Goal: Transaction & Acquisition: Purchase product/service

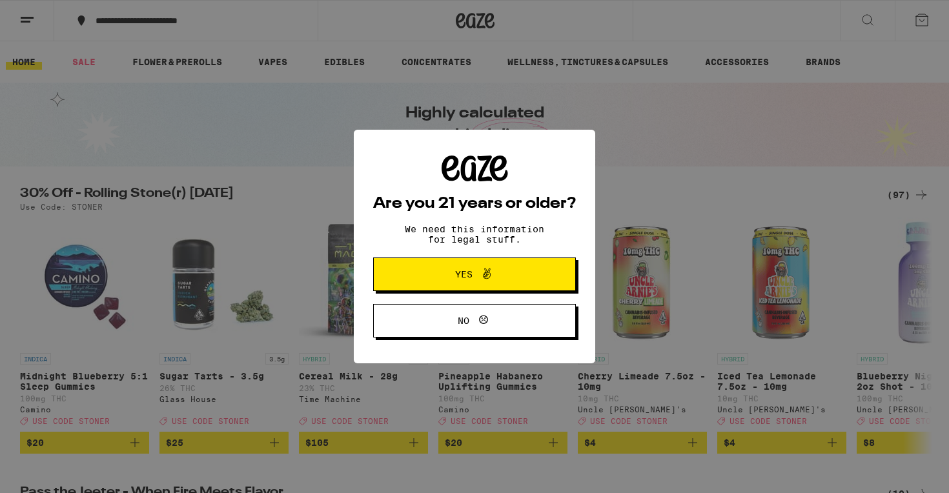
click at [513, 262] on button "Yes" at bounding box center [474, 275] width 203 height 34
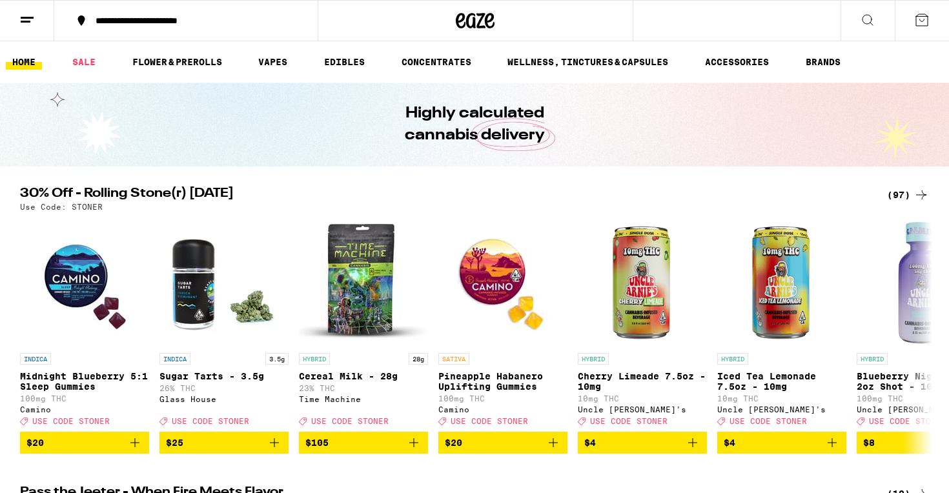
click at [23, 25] on icon at bounding box center [26, 19] width 15 height 15
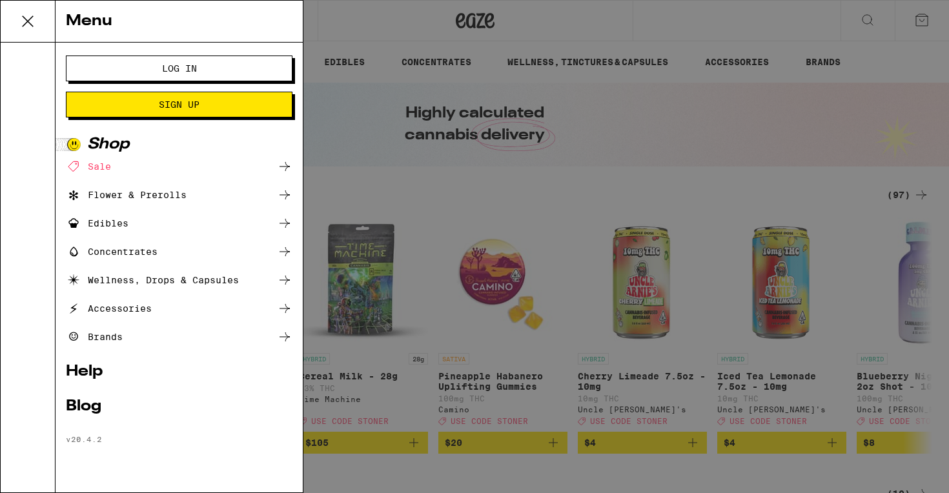
click at [167, 59] on button "Log In" at bounding box center [179, 69] width 227 height 26
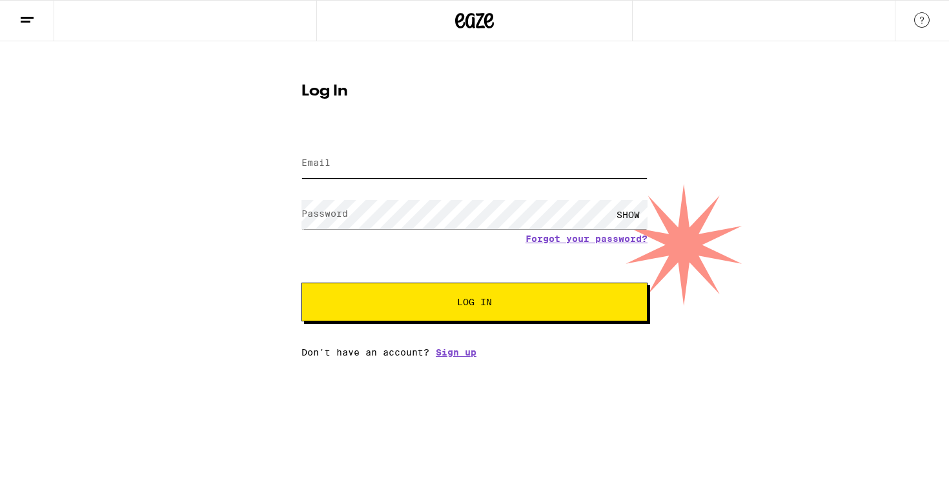
click at [396, 165] on input "Email" at bounding box center [475, 163] width 346 height 29
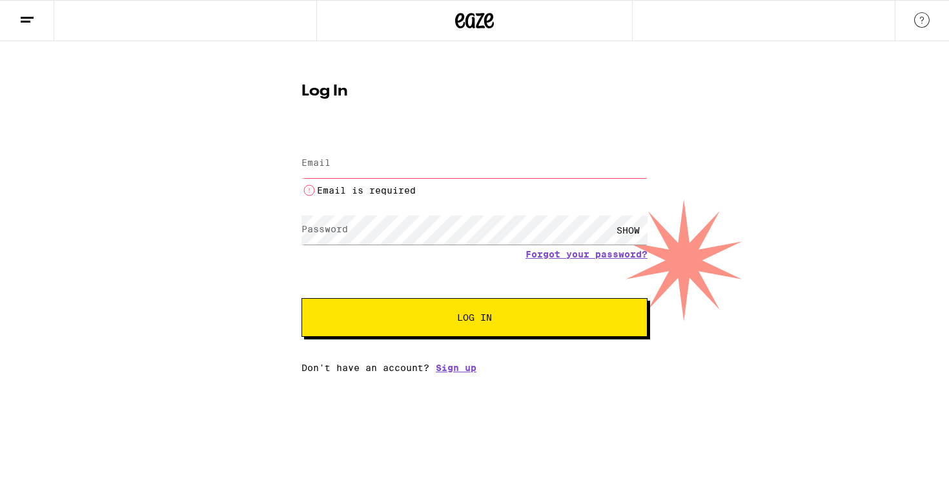
type input "[EMAIL_ADDRESS][DOMAIN_NAME]"
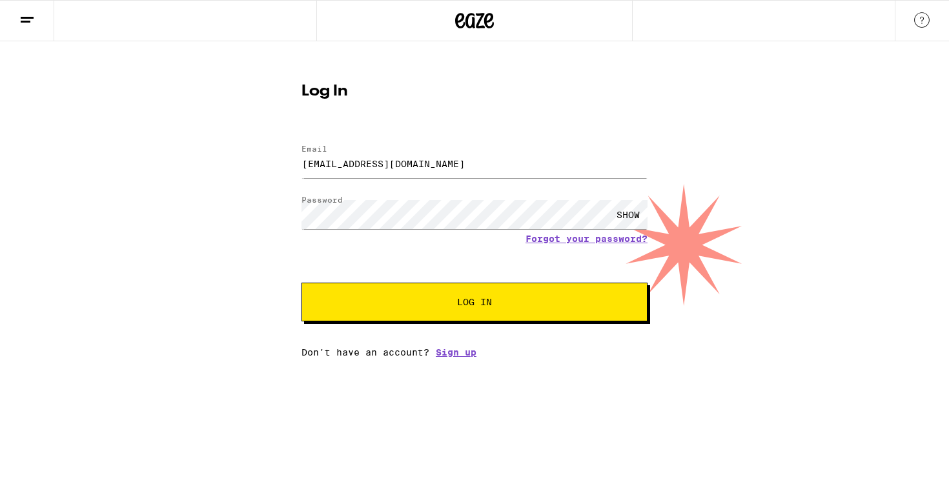
click at [417, 293] on button "Log In" at bounding box center [475, 302] width 346 height 39
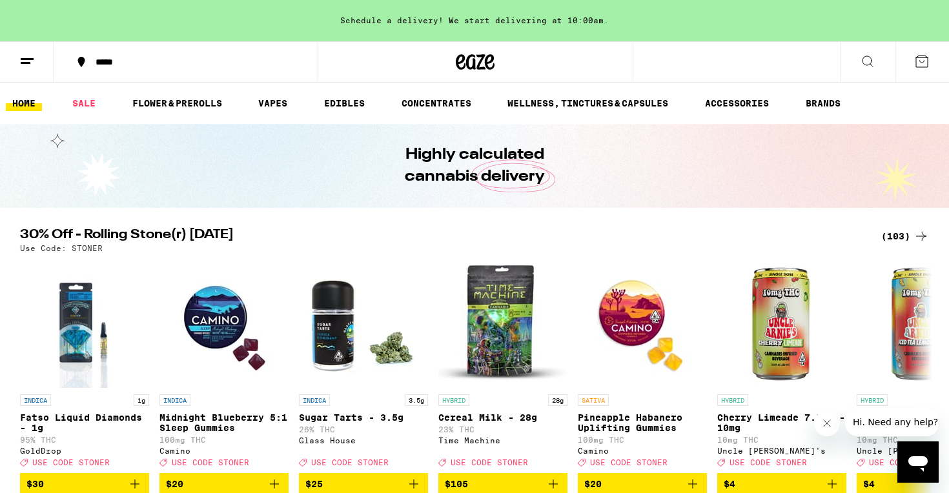
click at [506, 23] on div "Schedule a delivery! We start delivering at 10:00am." at bounding box center [474, 20] width 949 height 41
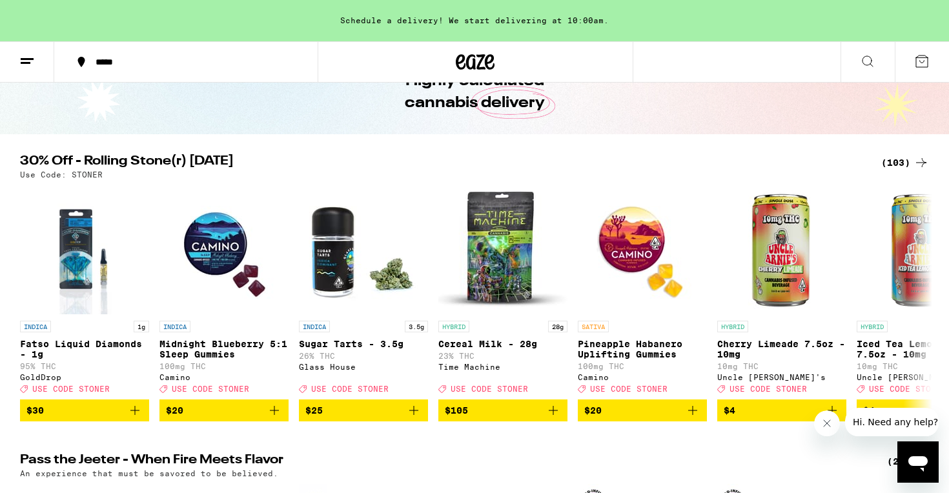
scroll to position [76, 0]
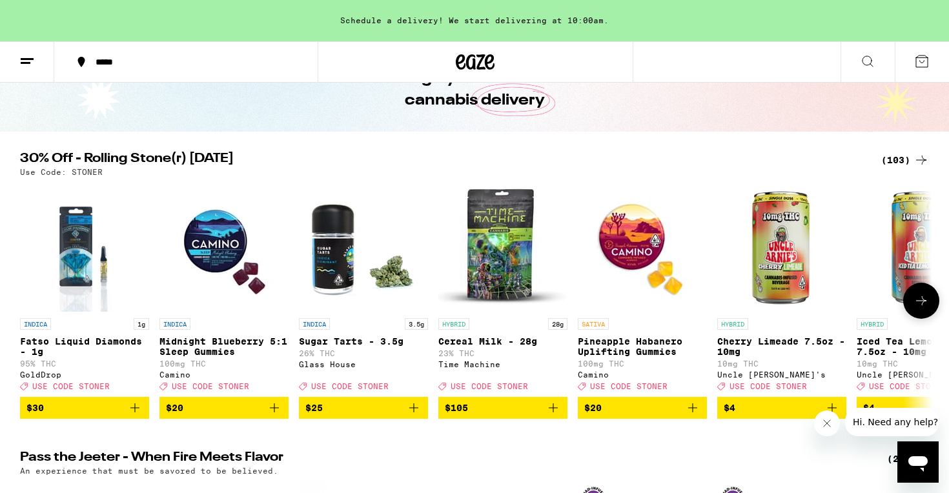
click at [343, 244] on img "Open page for Sugar Tarts - 3.5g from Glass House" at bounding box center [363, 247] width 129 height 129
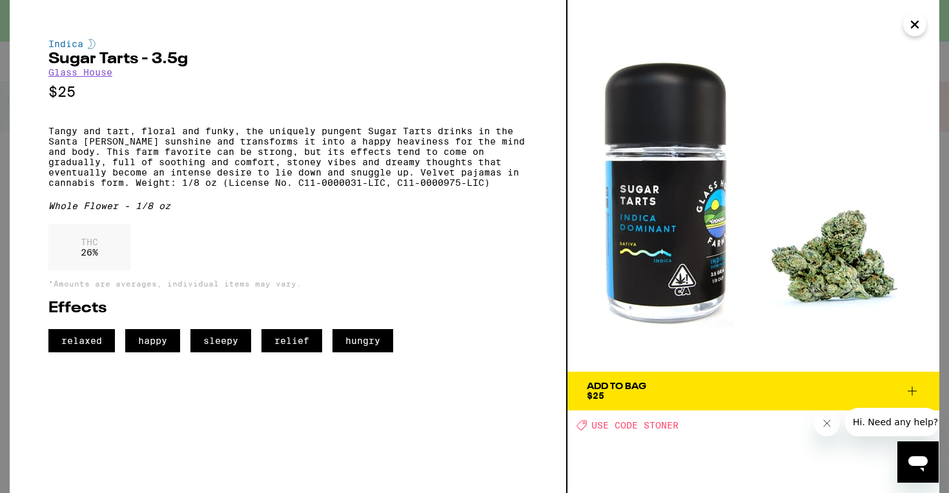
click at [706, 391] on span "Add To Bag $25" at bounding box center [753, 391] width 333 height 18
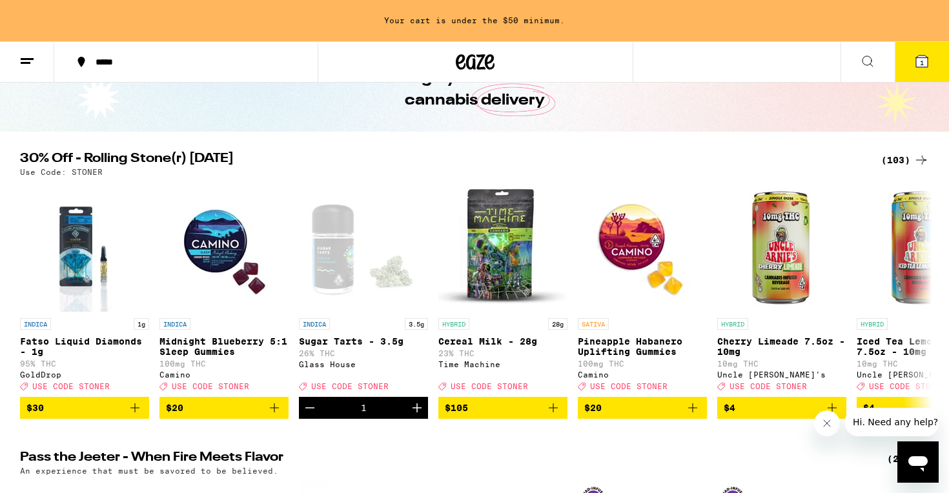
click at [928, 56] on icon at bounding box center [921, 61] width 15 height 15
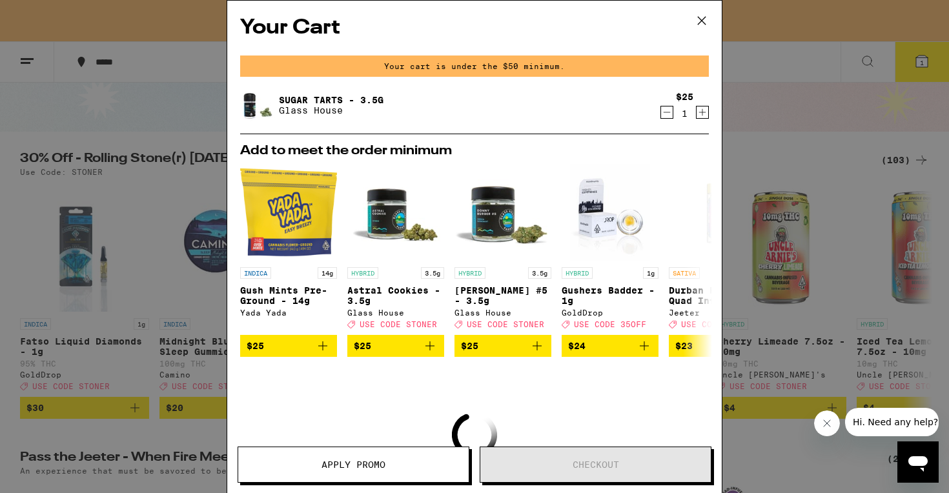
click at [703, 26] on icon at bounding box center [701, 20] width 19 height 19
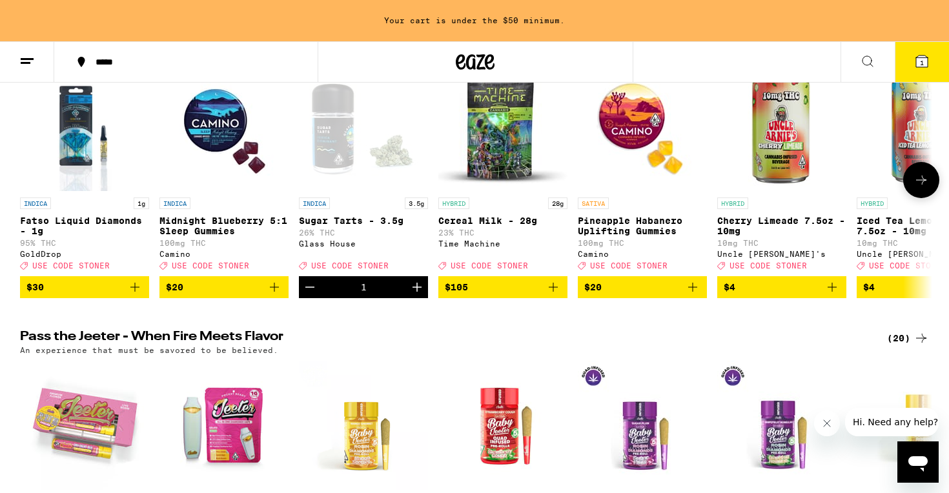
scroll to position [115, 0]
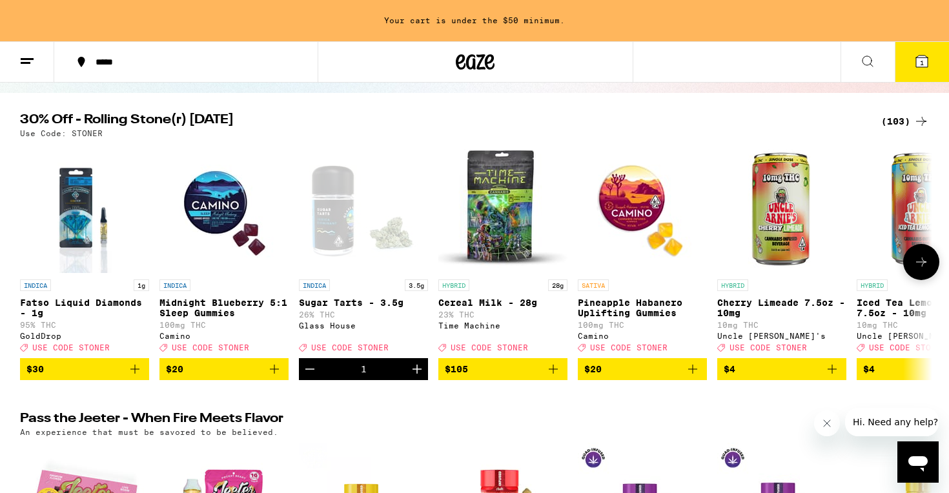
click at [925, 269] on icon at bounding box center [921, 261] width 15 height 15
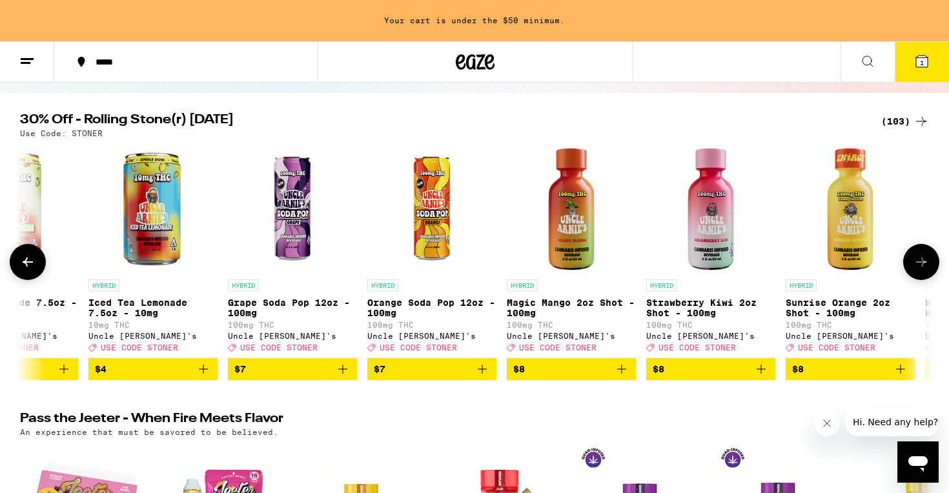
click at [925, 269] on icon at bounding box center [921, 261] width 15 height 15
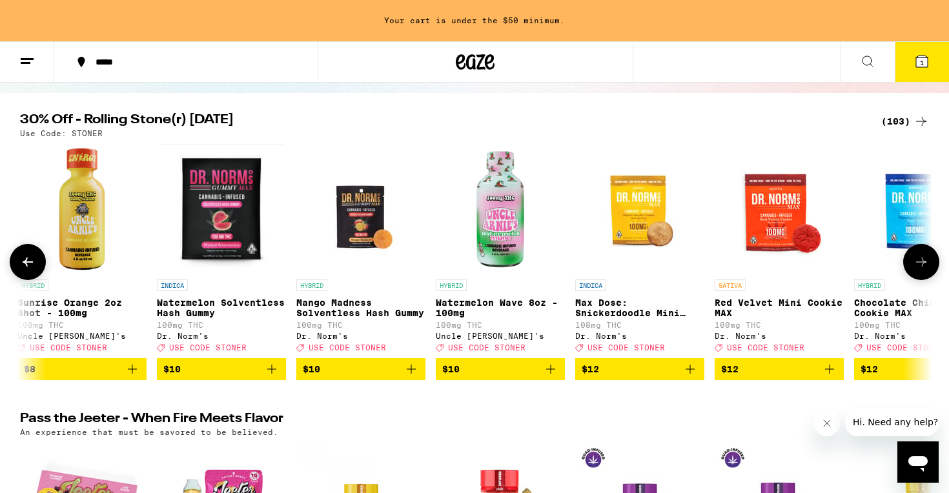
click at [925, 269] on icon at bounding box center [921, 261] width 15 height 15
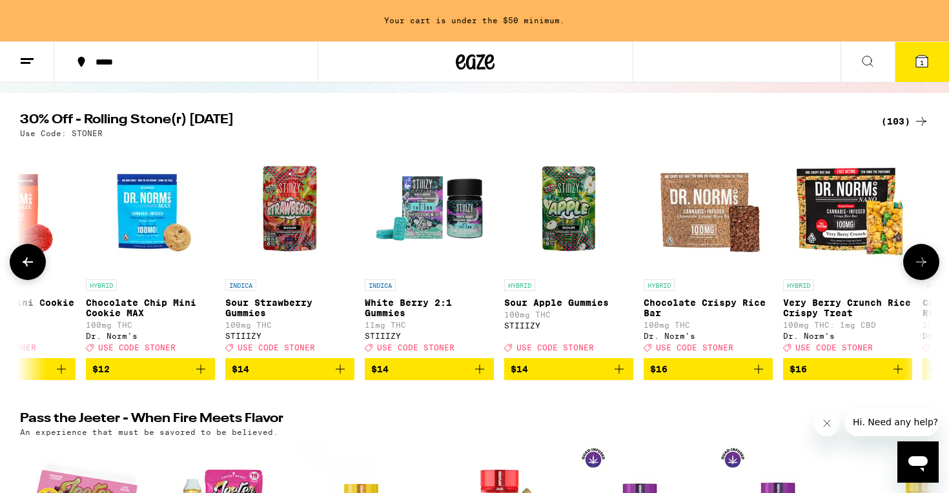
click at [925, 269] on icon at bounding box center [921, 261] width 15 height 15
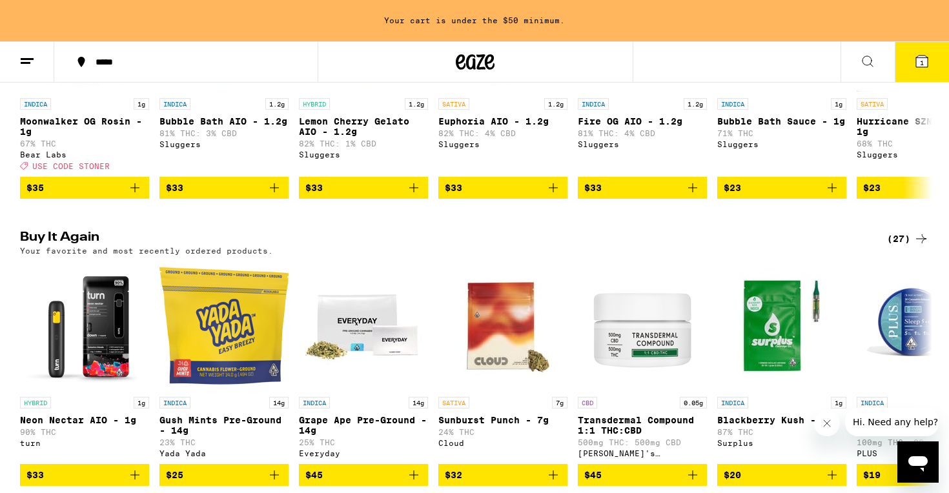
scroll to position [956, 0]
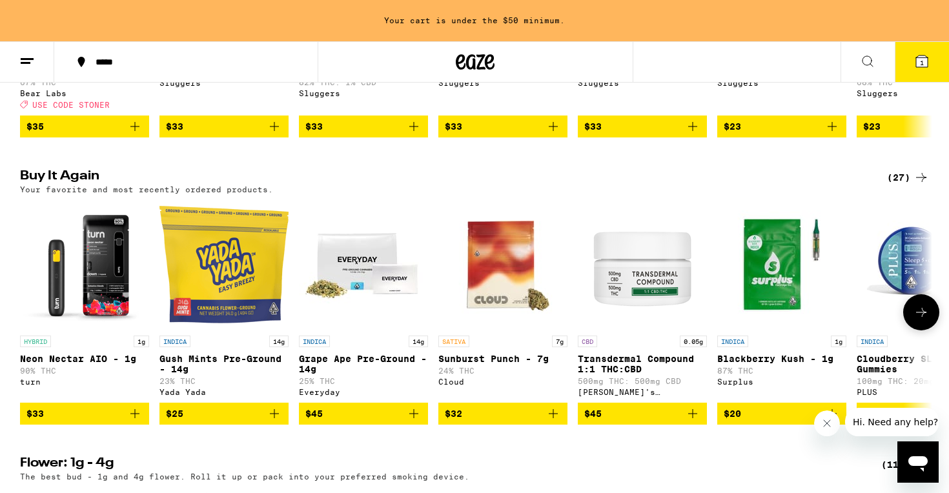
click at [275, 422] on icon "Add to bag" at bounding box center [274, 413] width 15 height 15
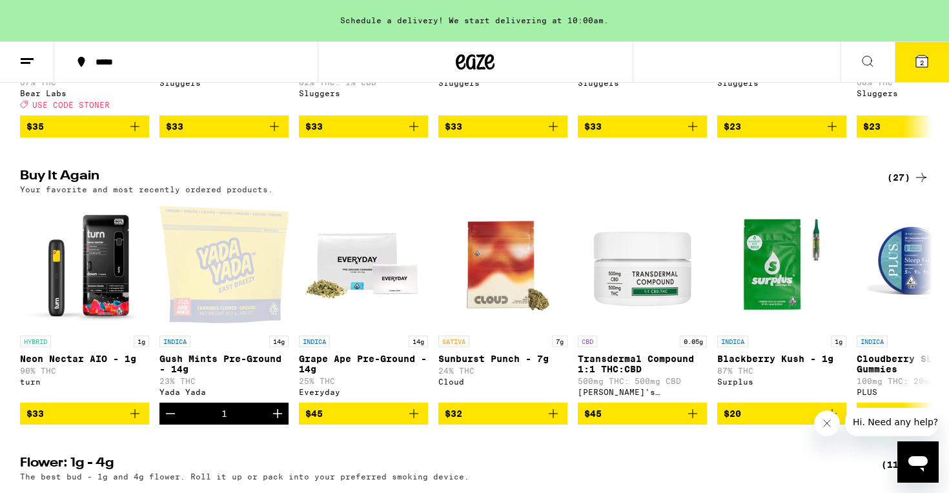
scroll to position [0, 0]
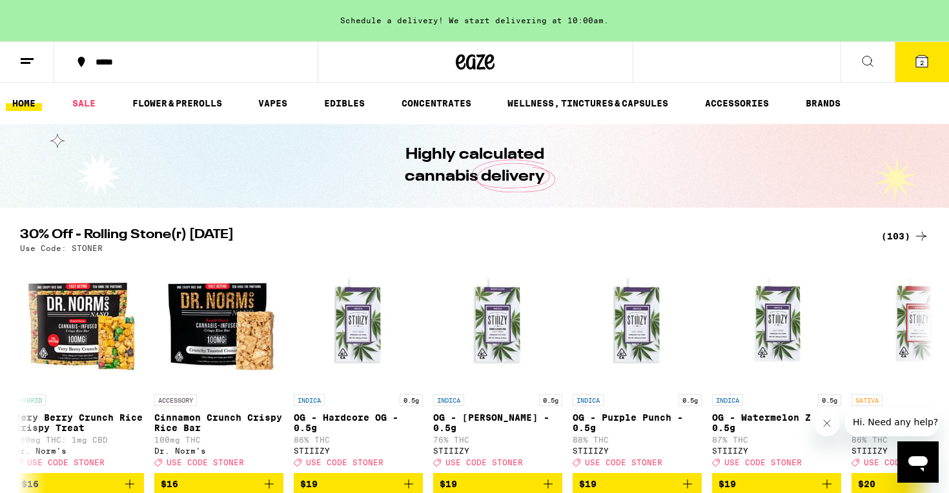
click at [925, 61] on icon at bounding box center [922, 62] width 12 height 12
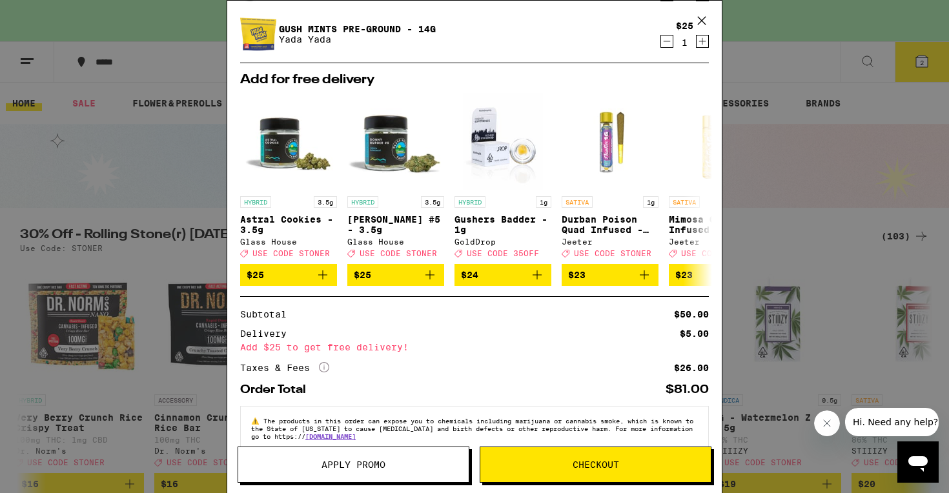
scroll to position [119, 0]
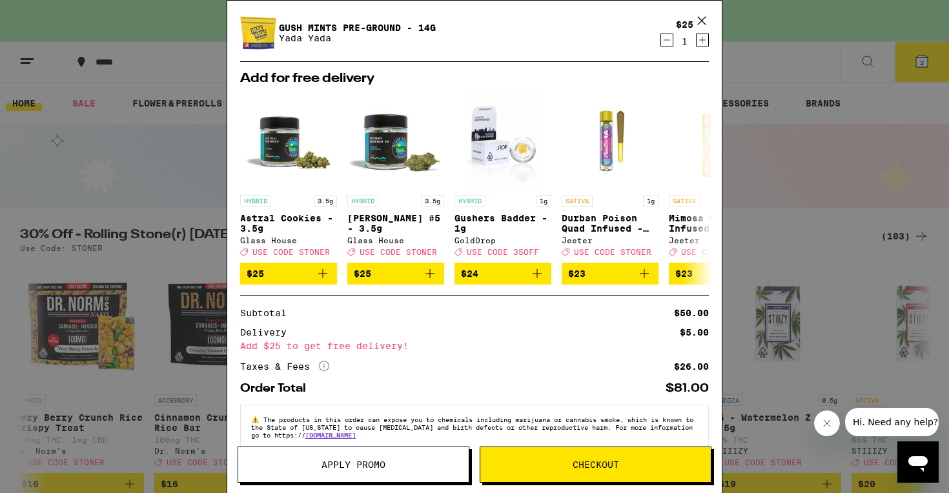
click at [540, 462] on span "Checkout" at bounding box center [595, 464] width 230 height 9
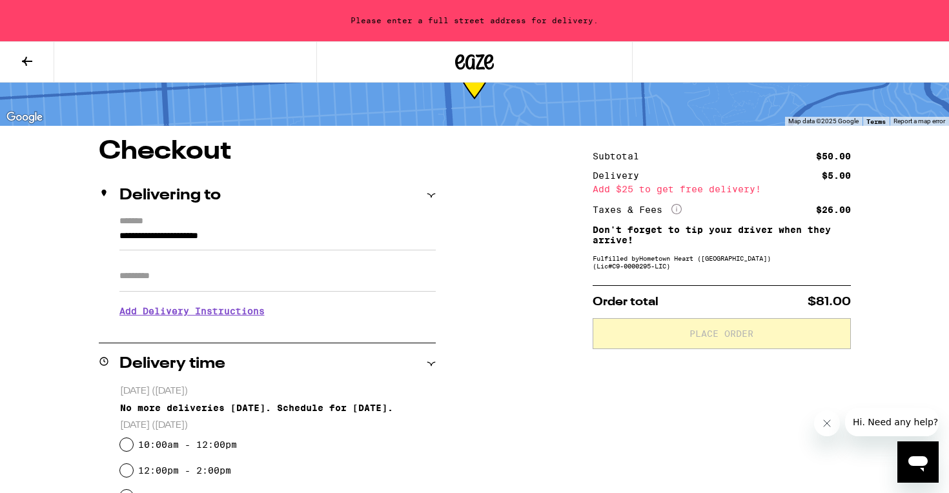
scroll to position [60, 0]
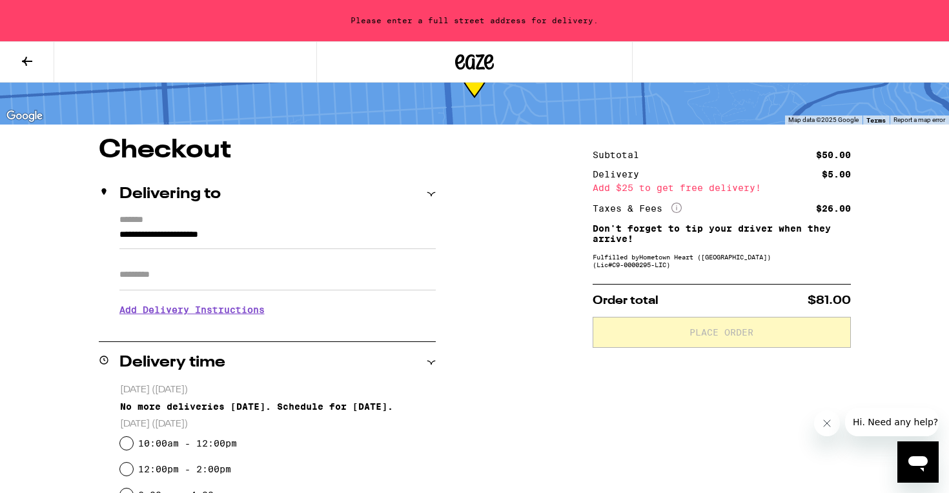
click at [136, 236] on input "**********" at bounding box center [277, 238] width 316 height 22
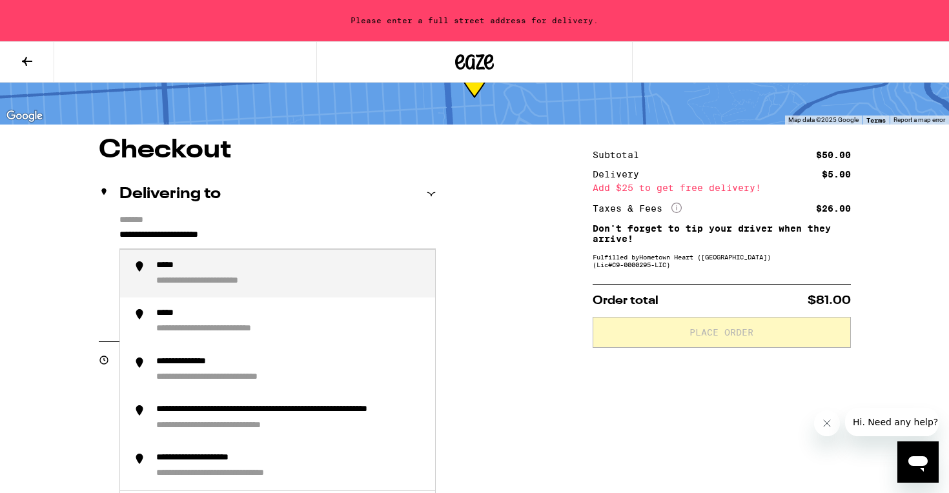
click at [136, 236] on input "**********" at bounding box center [277, 238] width 316 height 22
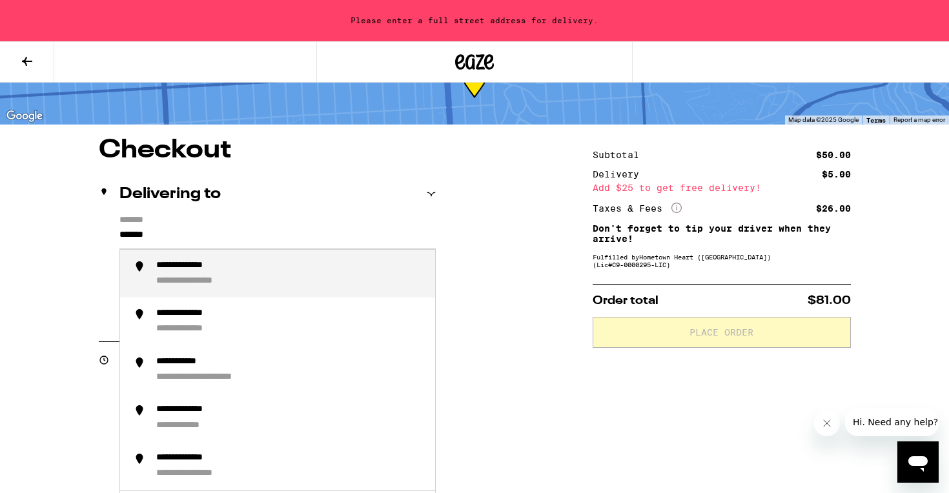
click at [265, 290] on li "**********" at bounding box center [277, 274] width 315 height 48
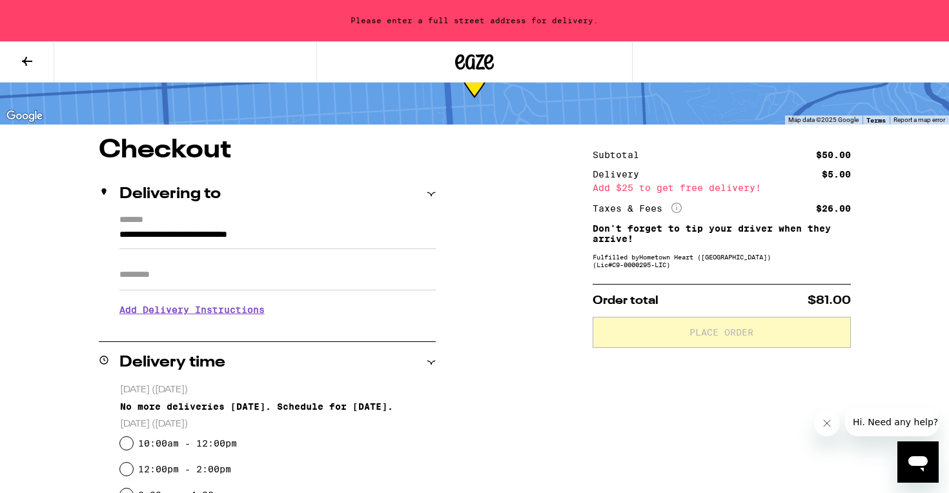
type input "**********"
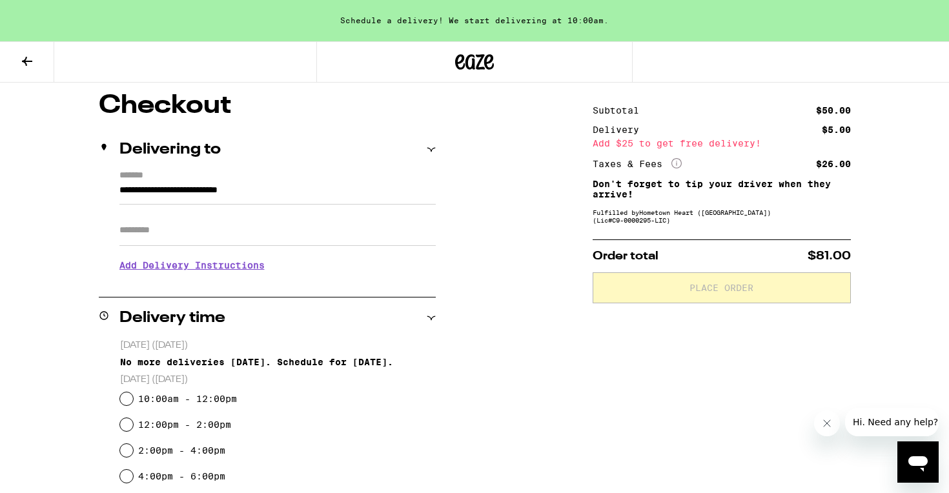
scroll to position [0, 0]
